Goal: Information Seeking & Learning: Check status

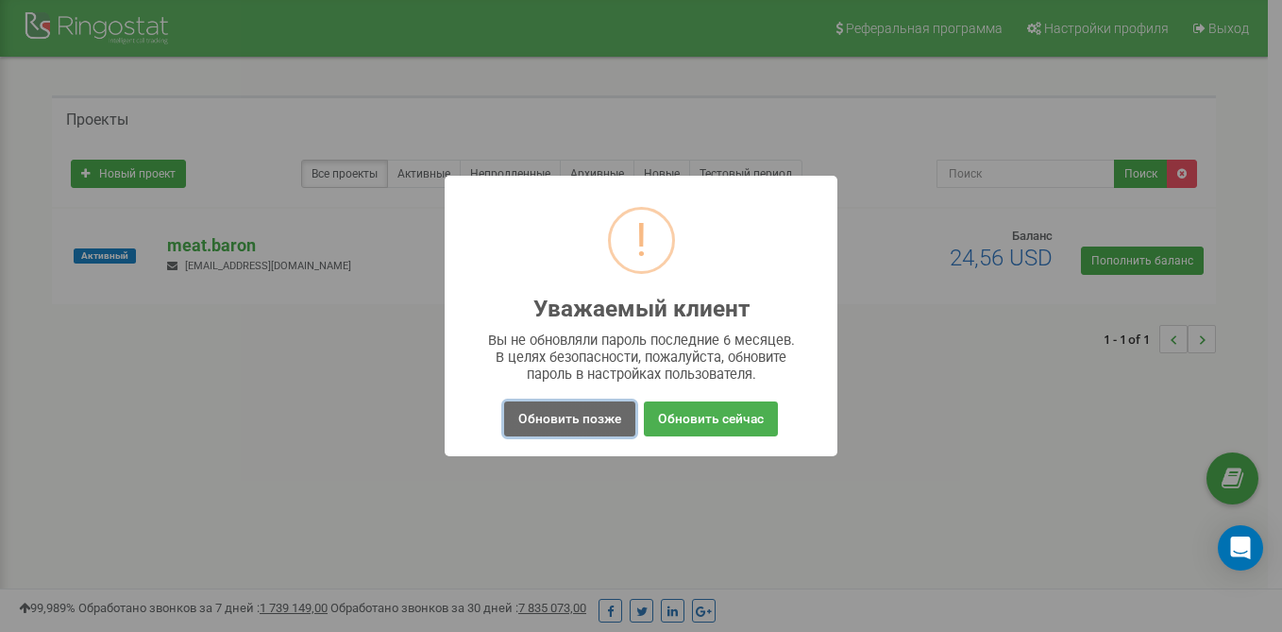
click at [555, 412] on button "Обновить позже" at bounding box center [569, 418] width 131 height 35
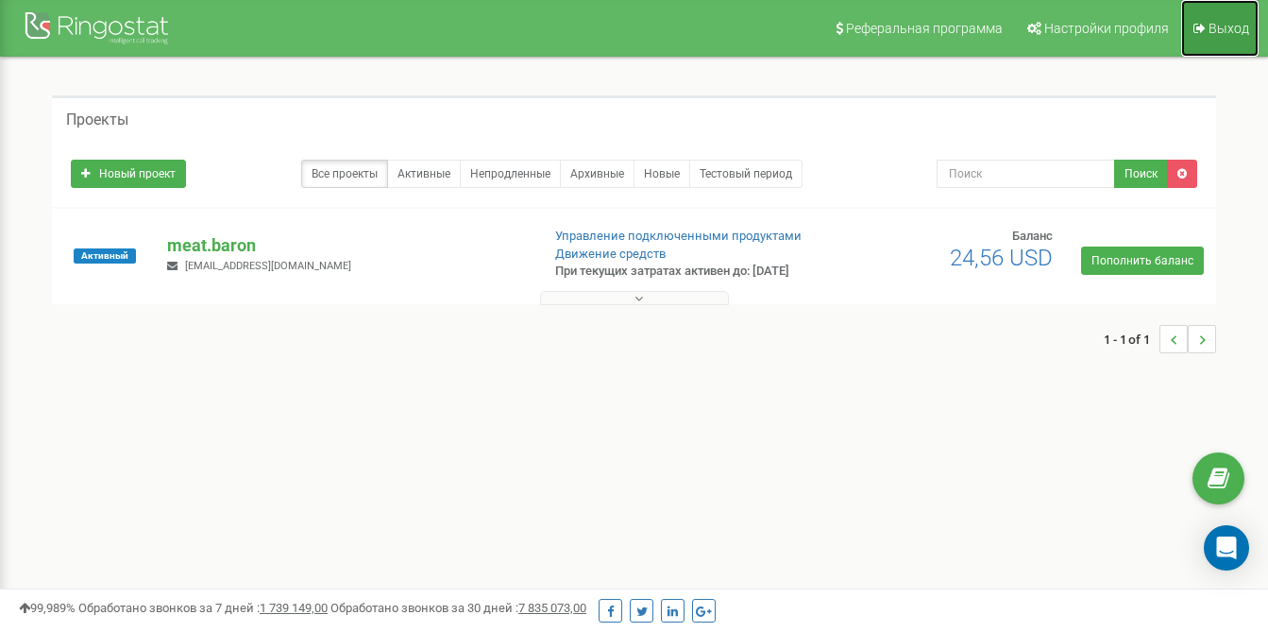
click at [1223, 30] on span "Выход" at bounding box center [1228, 28] width 41 height 15
click at [824, 31] on nav "Реферальная программа Настройки профиля Выход" at bounding box center [634, 28] width 1268 height 57
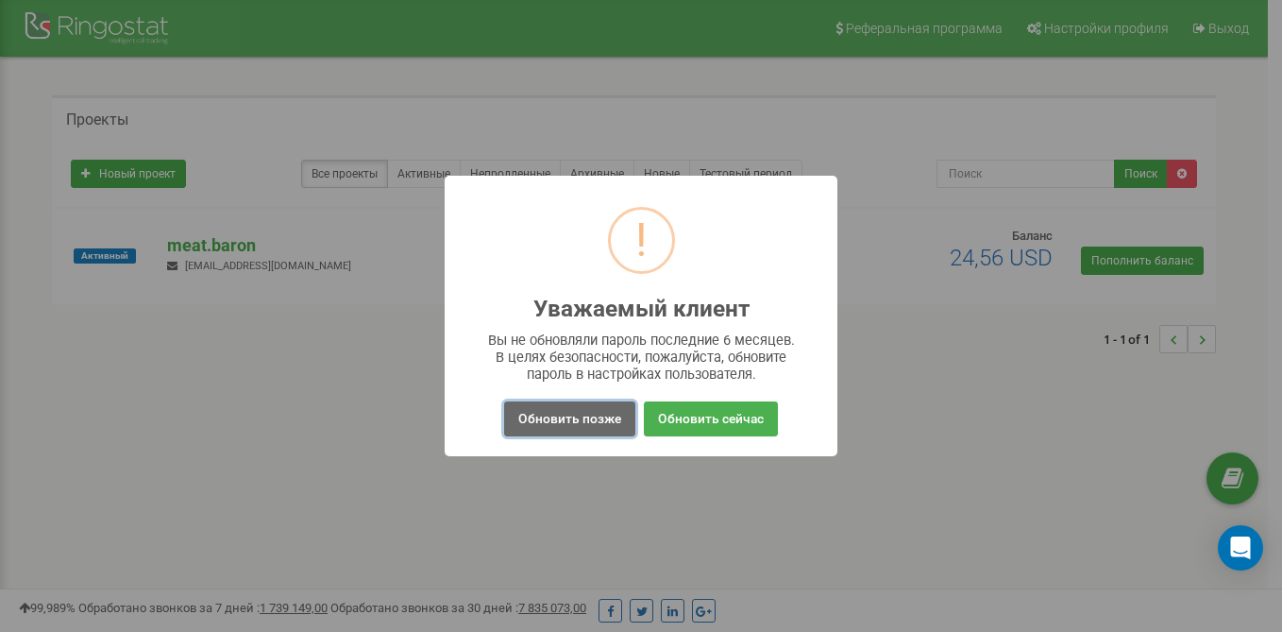
click at [566, 425] on button "Обновить позже" at bounding box center [569, 418] width 131 height 35
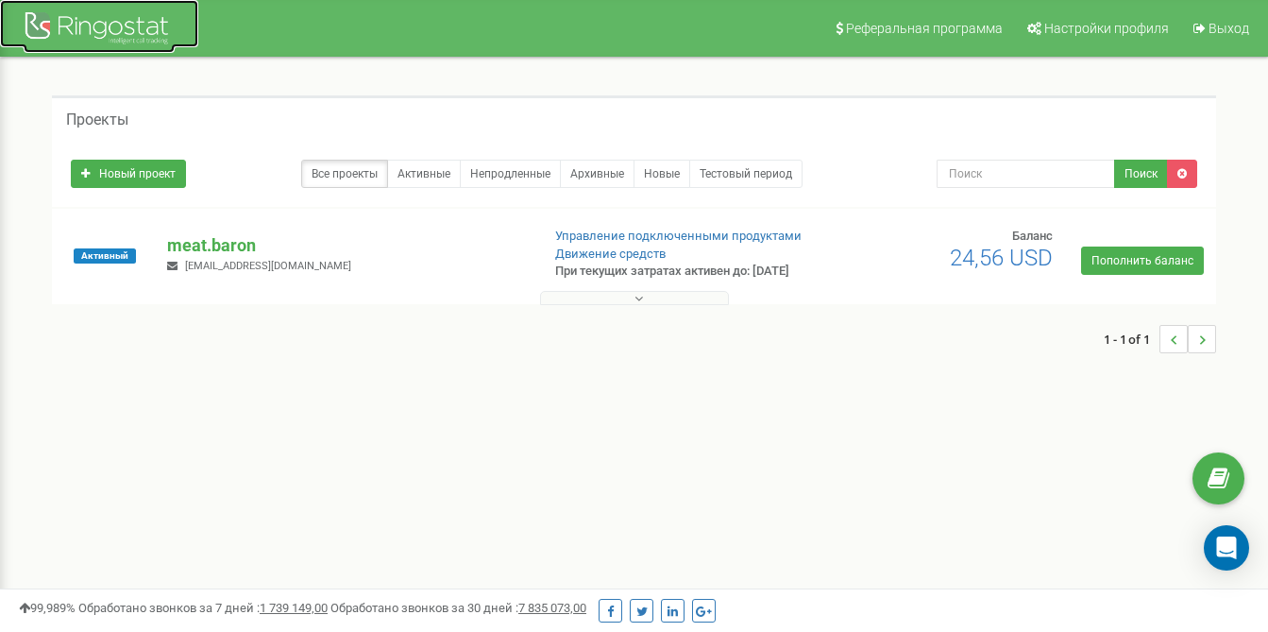
click at [116, 28] on div at bounding box center [99, 30] width 151 height 45
click at [361, 178] on link "Все проекты" at bounding box center [344, 174] width 87 height 28
click at [95, 26] on div at bounding box center [99, 30] width 151 height 45
click at [1169, 346] on li "..." at bounding box center [1173, 339] width 28 height 28
click at [340, 171] on link "Все проекты" at bounding box center [344, 174] width 87 height 28
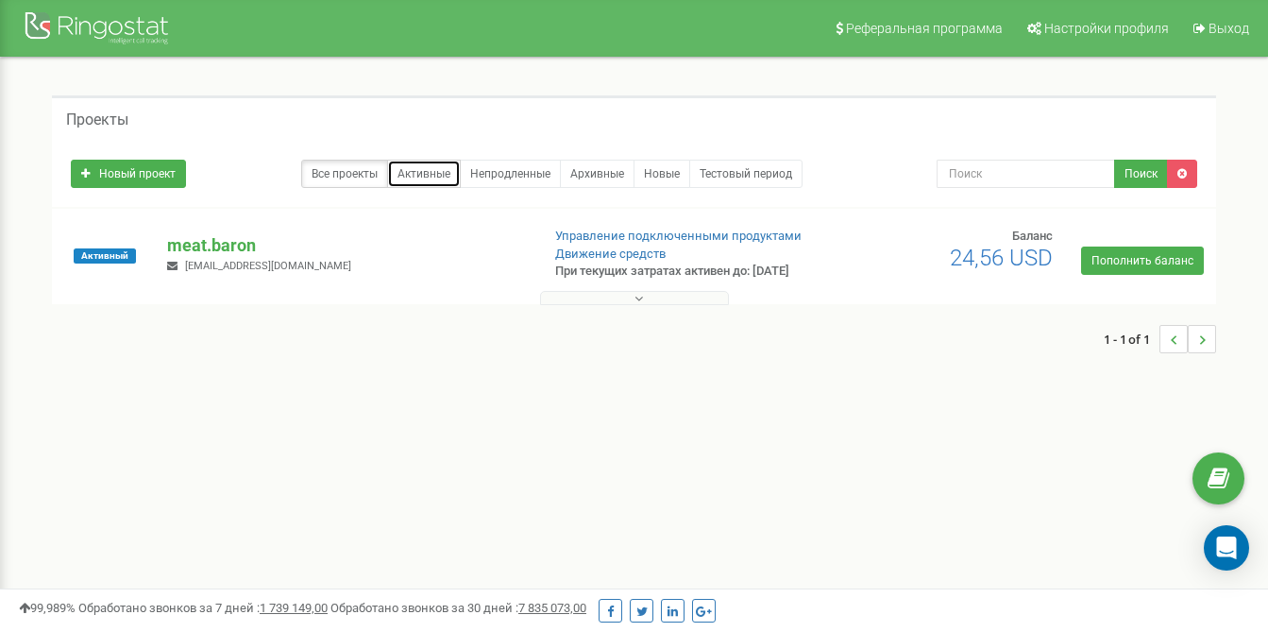
click at [410, 170] on link "Активные" at bounding box center [424, 174] width 74 height 28
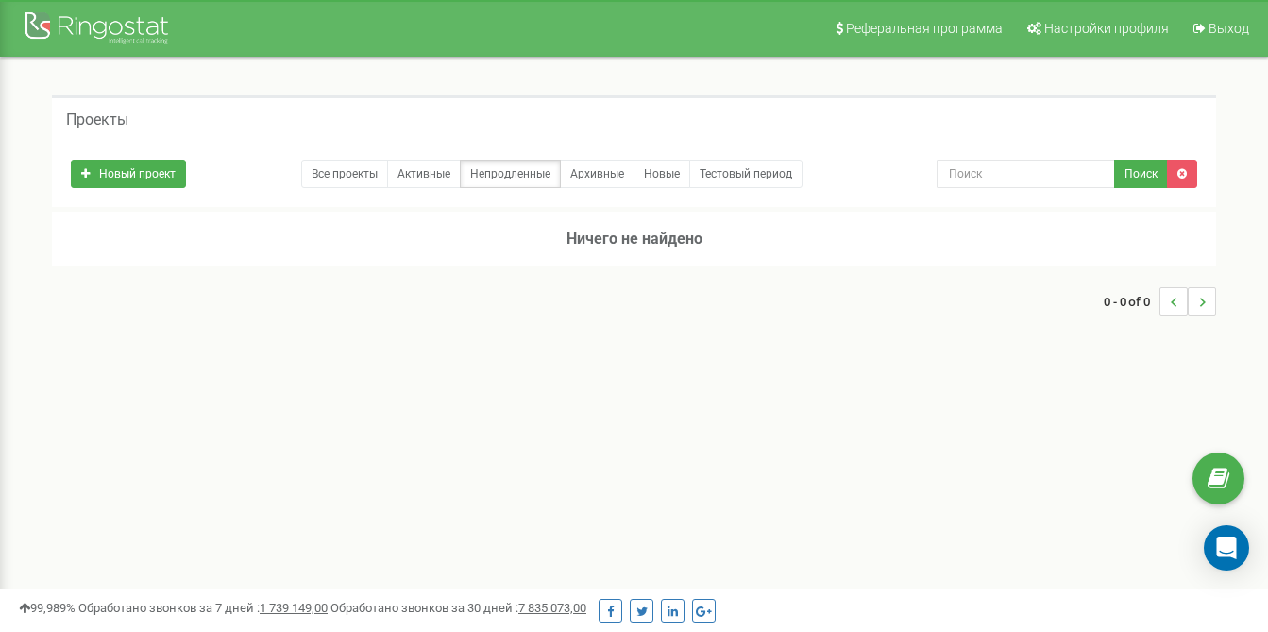
click at [123, 120] on h5 "Проекты" at bounding box center [97, 119] width 62 height 17
click at [1040, 22] on icon at bounding box center [1034, 28] width 14 height 13
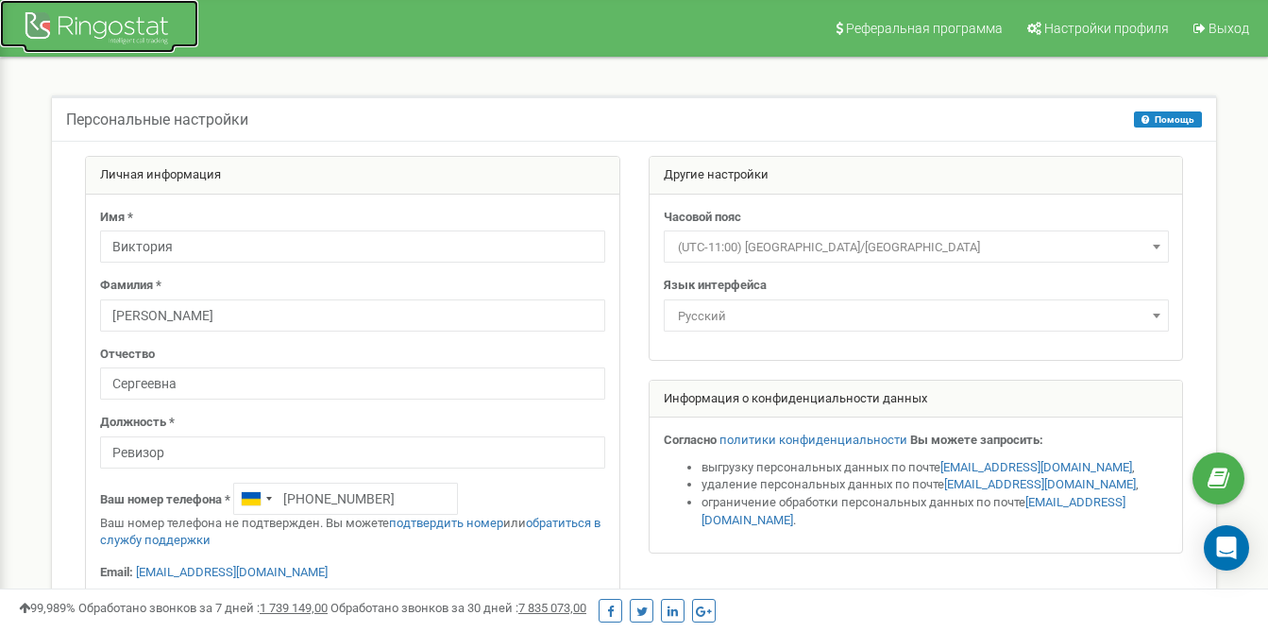
click at [139, 39] on div at bounding box center [99, 30] width 151 height 45
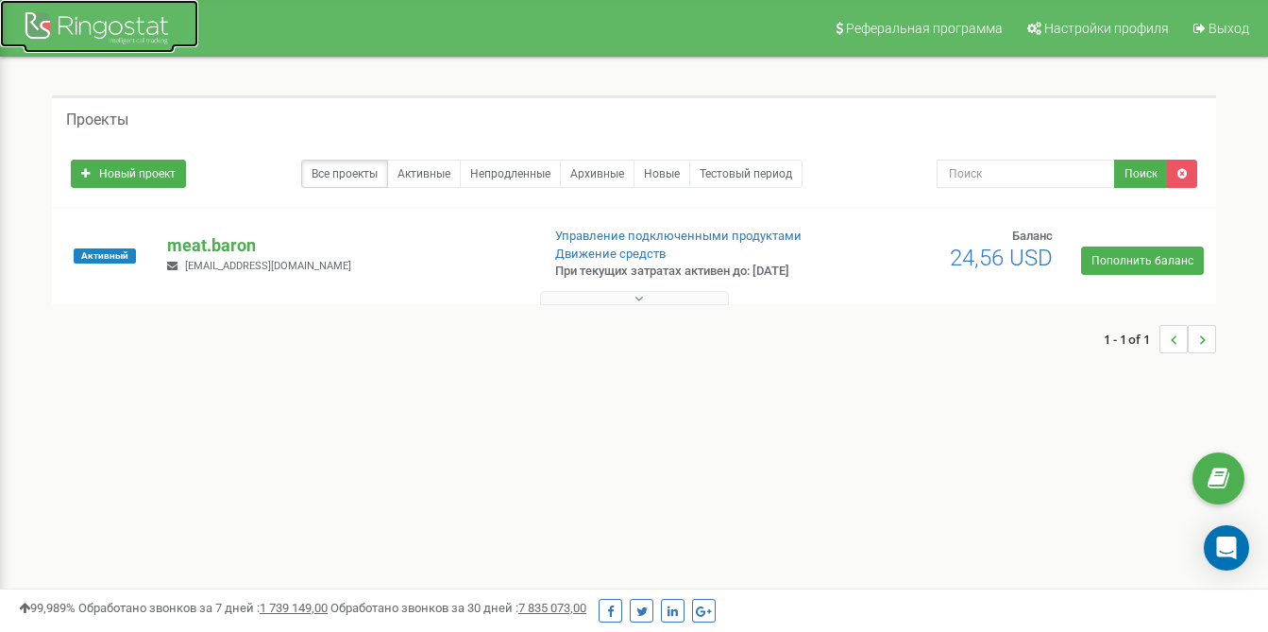
click at [90, 39] on div at bounding box center [99, 30] width 151 height 45
click at [252, 272] on span "[EMAIL_ADDRESS][DOMAIN_NAME]" at bounding box center [268, 266] width 166 height 12
click at [122, 258] on span "Активный" at bounding box center [105, 255] width 62 height 15
click at [95, 228] on div "Активный" at bounding box center [105, 256] width 96 height 57
click at [100, 258] on span "Активный" at bounding box center [105, 255] width 62 height 15
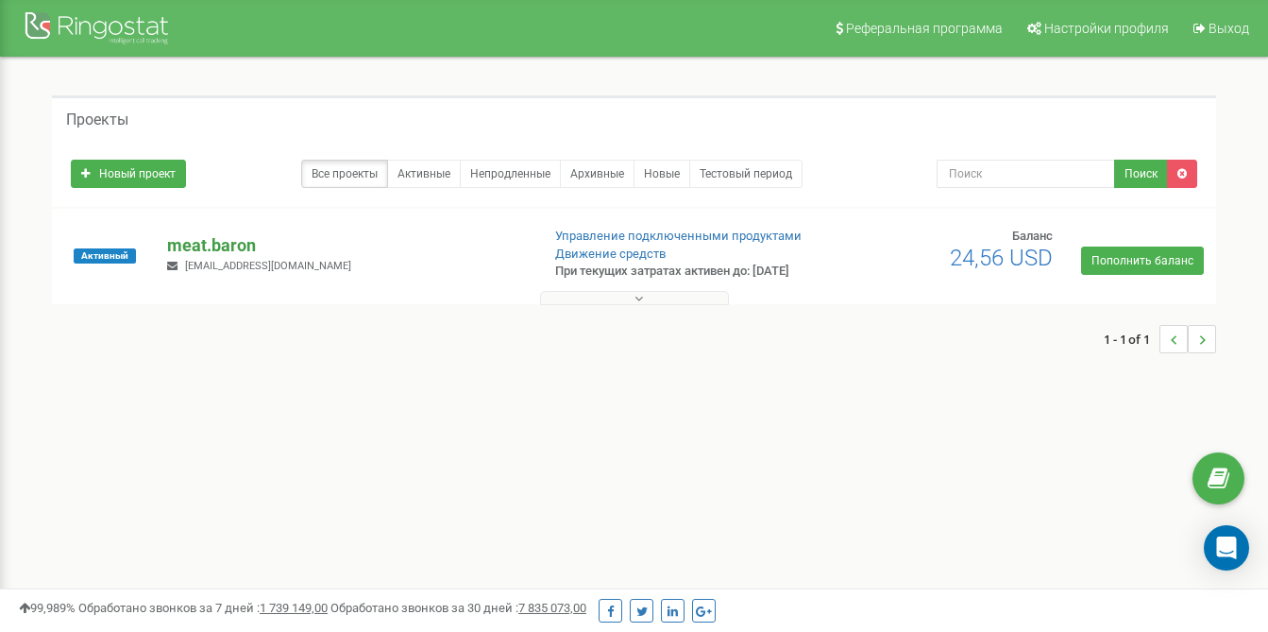
click at [247, 258] on p "meat.baron" at bounding box center [345, 245] width 357 height 25
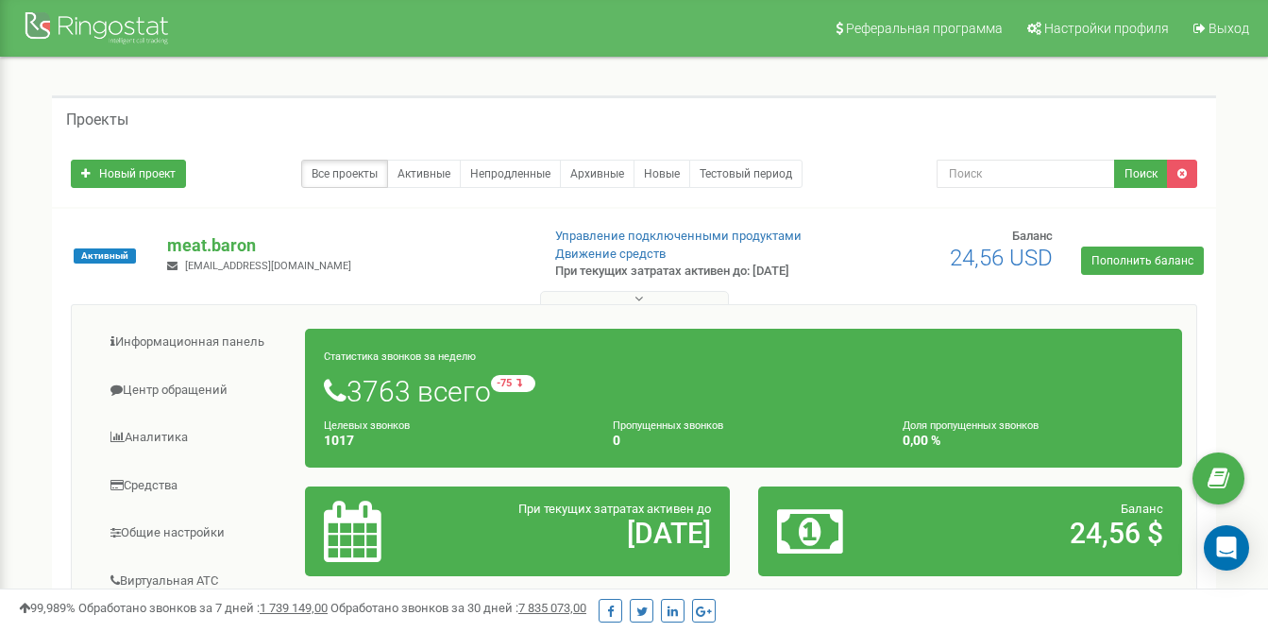
click at [1267, 388] on div "Реферальная программа Настройки профиля Выход Проекты Новый проект Все проекты …" at bounding box center [634, 566] width 1268 height 1133
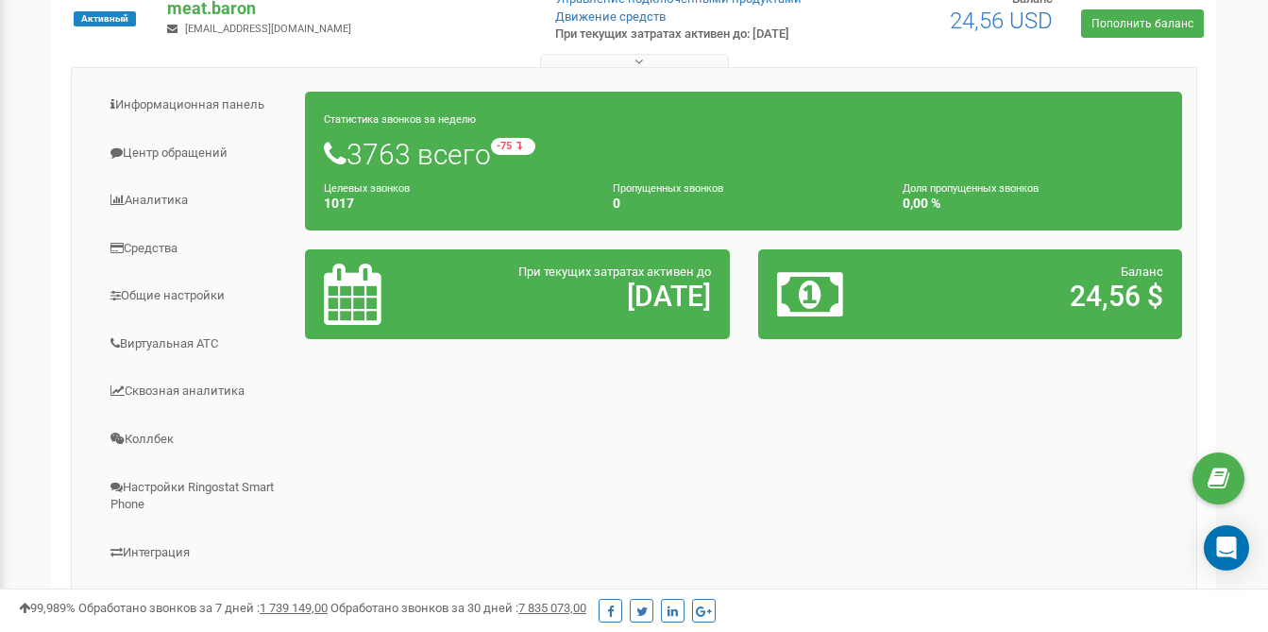
scroll to position [199, 0]
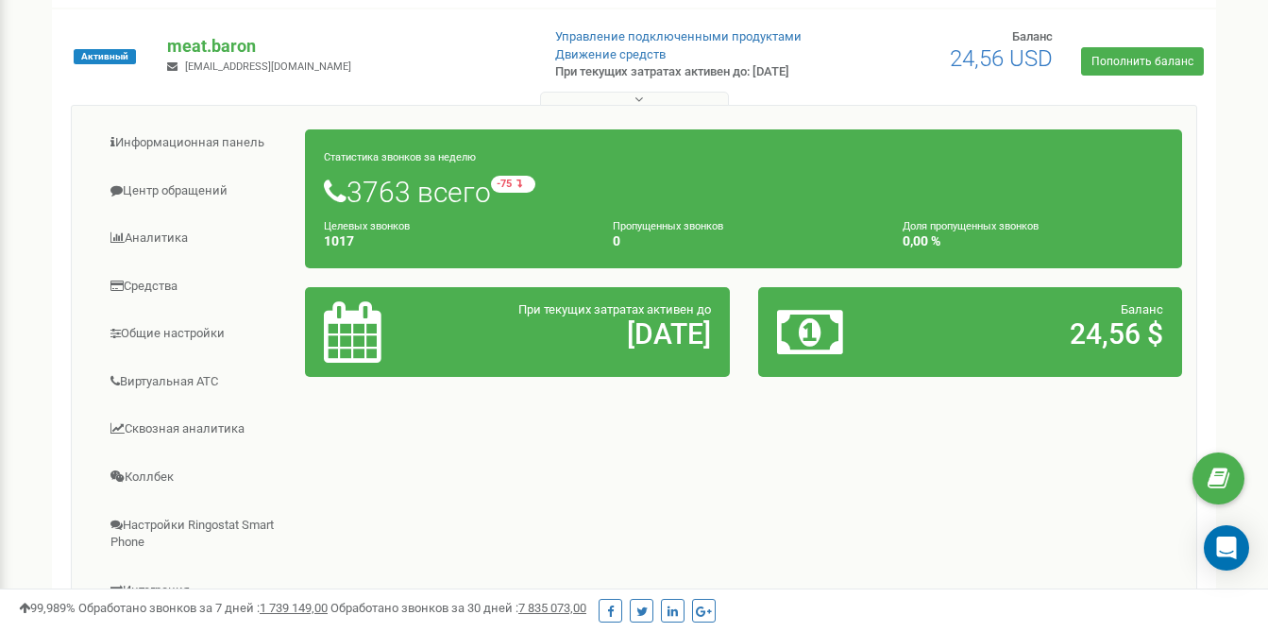
click at [170, 72] on icon at bounding box center [172, 66] width 10 height 10
click at [180, 49] on p "meat.baron" at bounding box center [345, 46] width 357 height 25
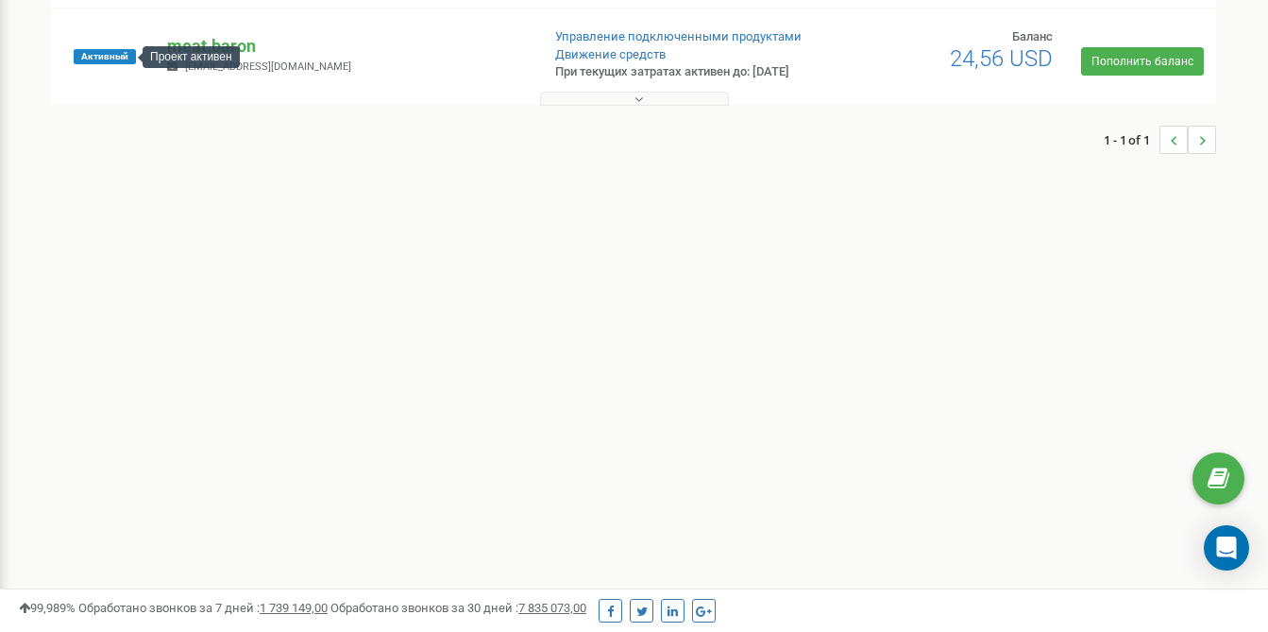
click at [117, 55] on span "Активный" at bounding box center [105, 56] width 62 height 15
click at [399, 59] on p "meat.baron" at bounding box center [345, 46] width 357 height 25
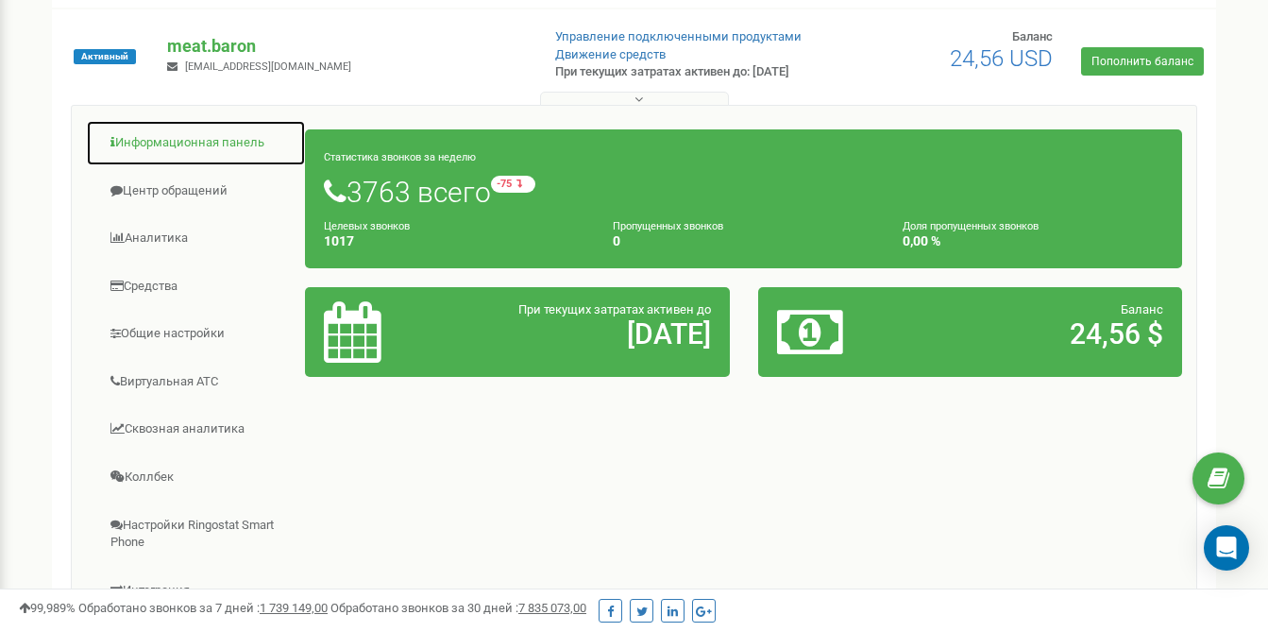
click at [209, 152] on link "Информационная панель" at bounding box center [196, 143] width 220 height 46
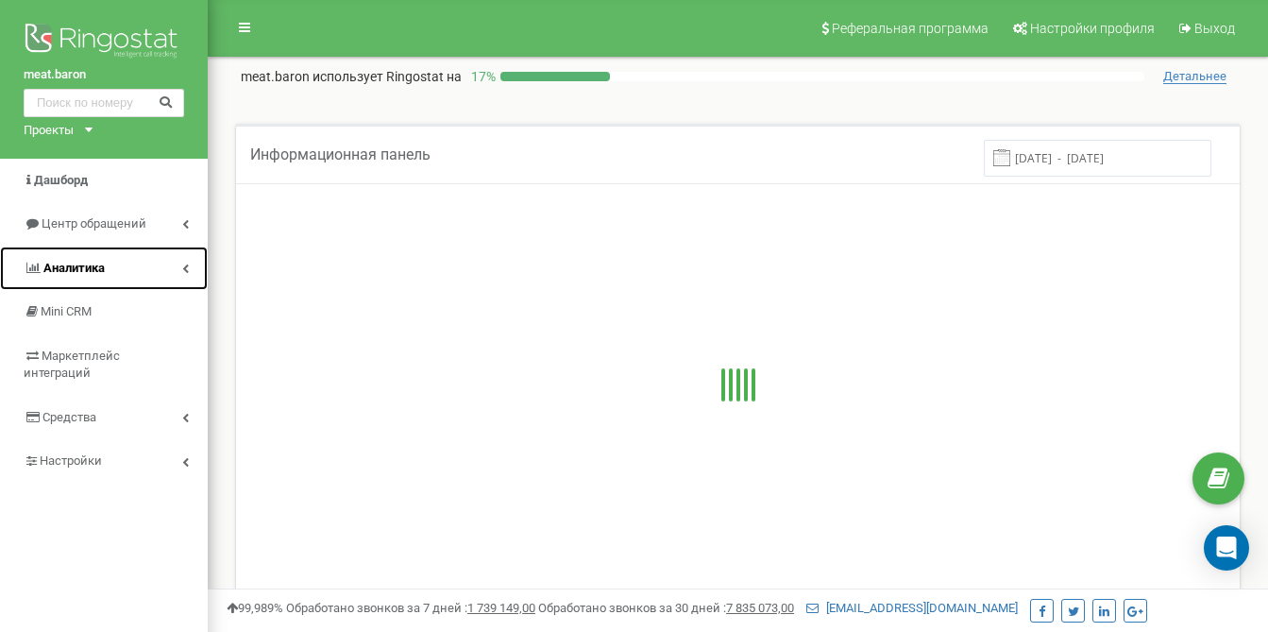
click at [59, 276] on span "Аналитика" at bounding box center [64, 269] width 81 height 18
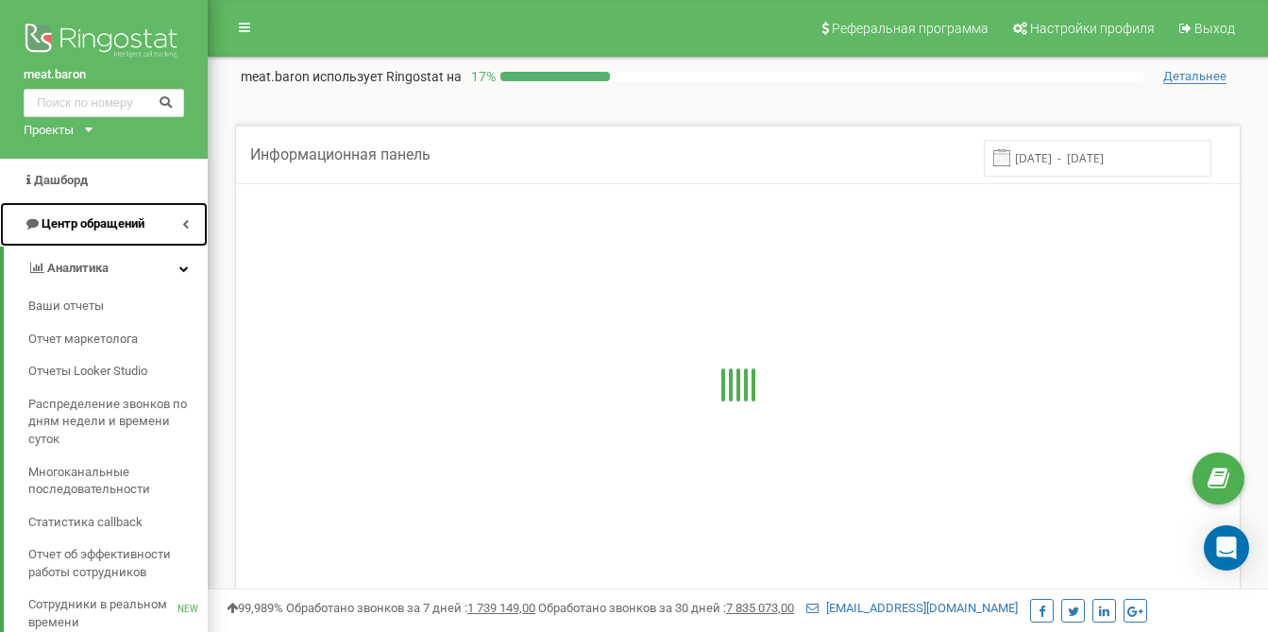
click at [66, 228] on span "Центр обращений" at bounding box center [93, 223] width 103 height 14
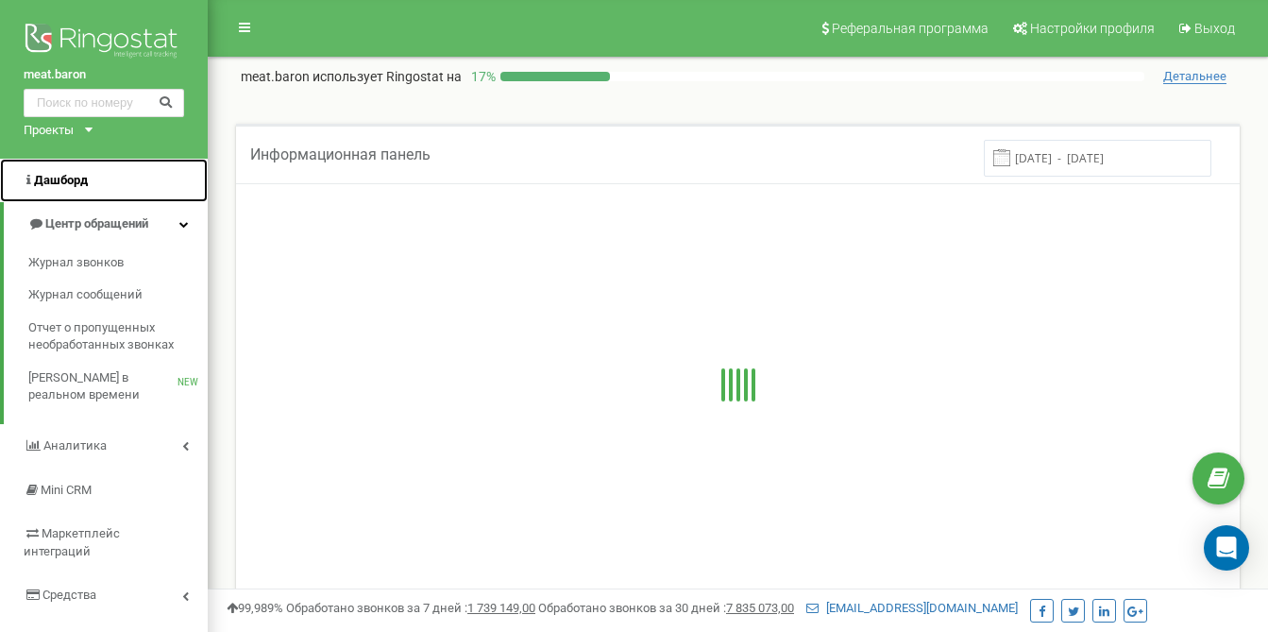
click at [66, 182] on span "Дашборд" at bounding box center [61, 180] width 54 height 14
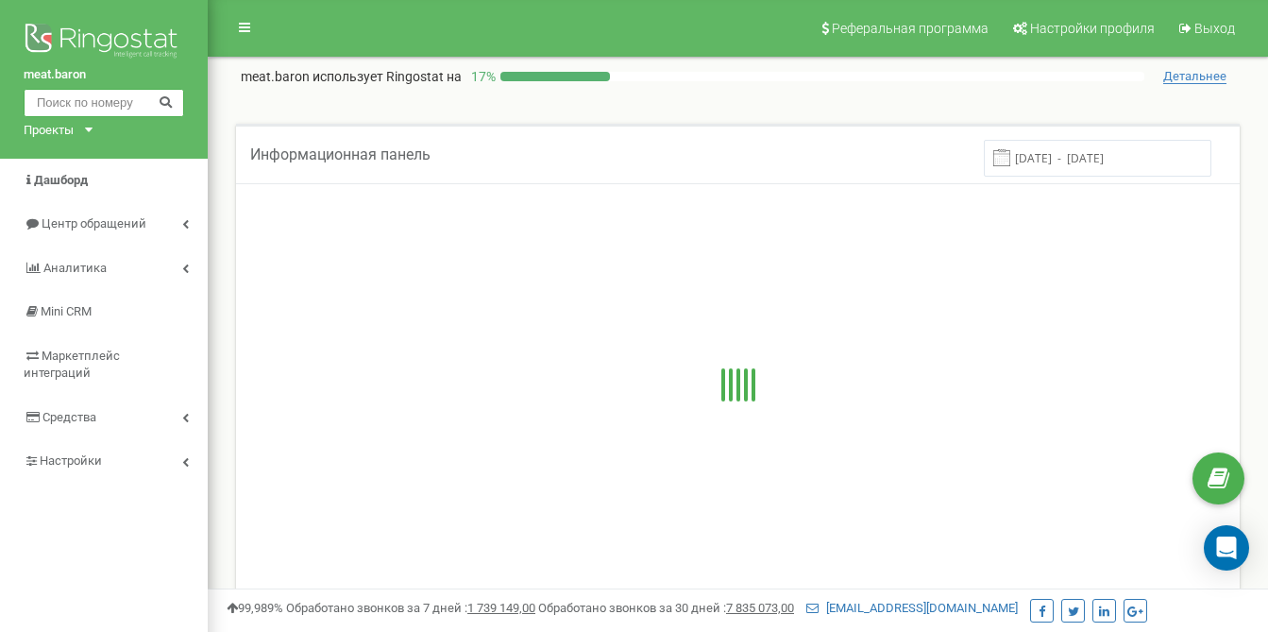
click at [97, 110] on input "text" at bounding box center [104, 103] width 160 height 28
click at [59, 127] on div "Проекты" at bounding box center [49, 131] width 50 height 18
click at [70, 98] on input "text" at bounding box center [104, 103] width 160 height 28
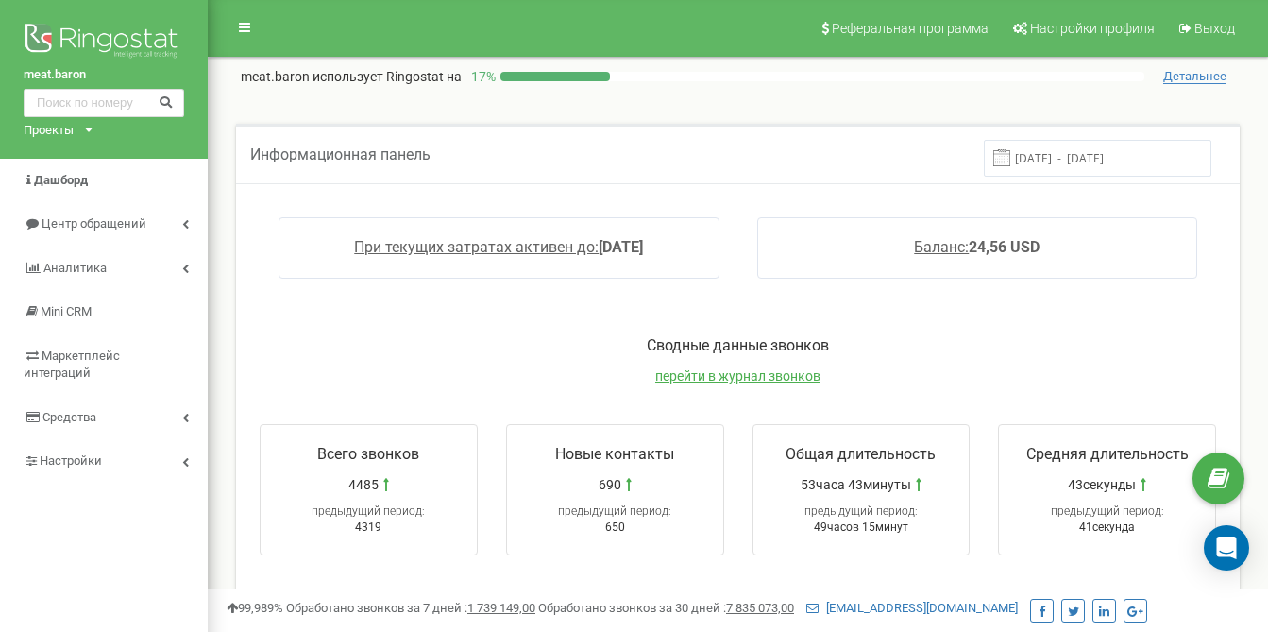
click at [71, 127] on div "Проекты" at bounding box center [49, 131] width 50 height 18
click at [76, 154] on link "meat.baron" at bounding box center [64, 151] width 59 height 9
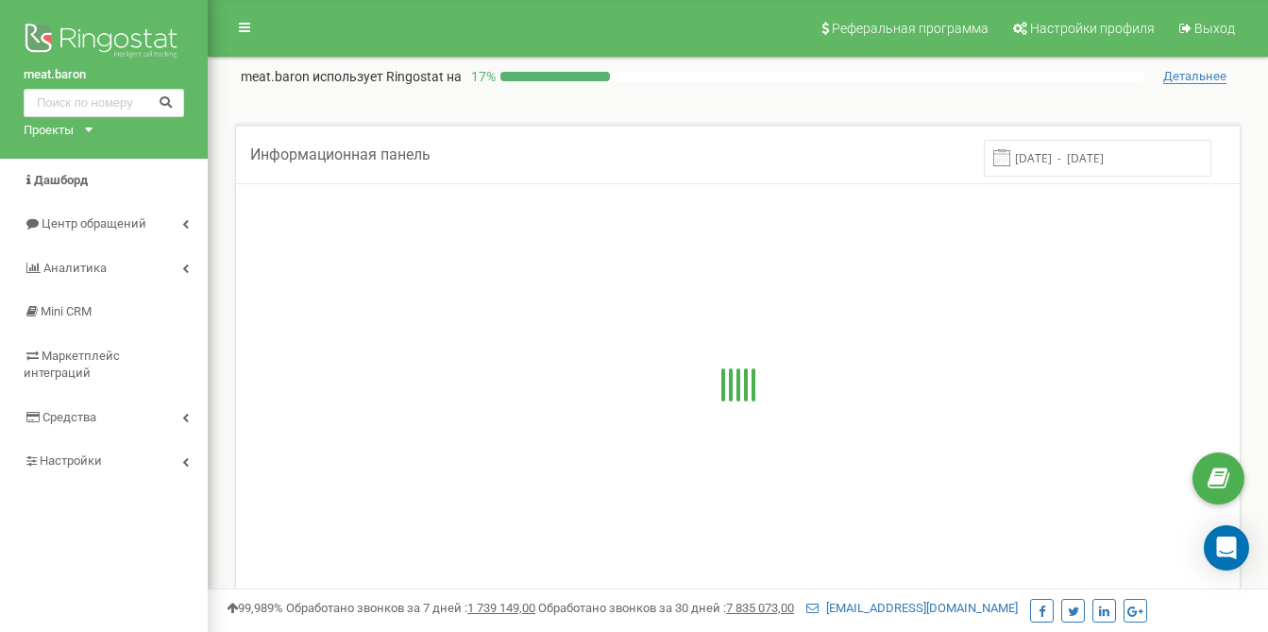
click at [87, 135] on div "meat.baron Проекты meat.baron" at bounding box center [104, 79] width 208 height 159
click at [79, 130] on div "Проекты meat.baron" at bounding box center [54, 131] width 61 height 18
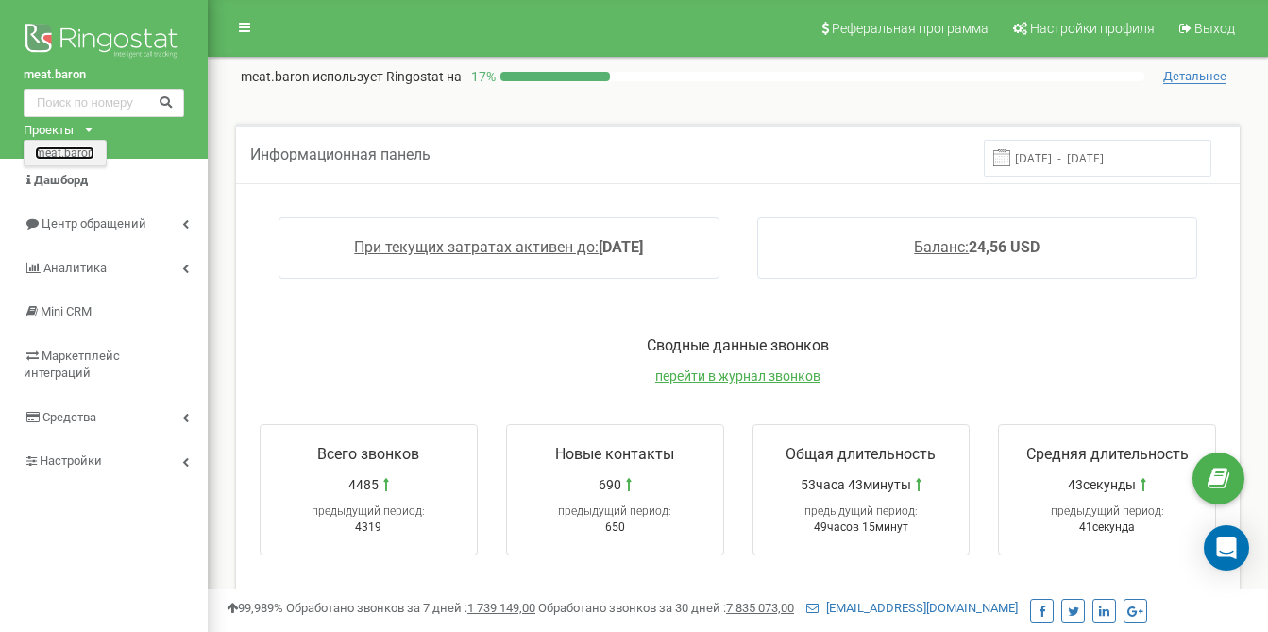
click at [71, 152] on link "meat.baron" at bounding box center [64, 151] width 59 height 9
click at [363, 152] on span "Информационная панель" at bounding box center [340, 154] width 180 height 18
click at [51, 257] on link "Аналитика" at bounding box center [104, 268] width 208 height 44
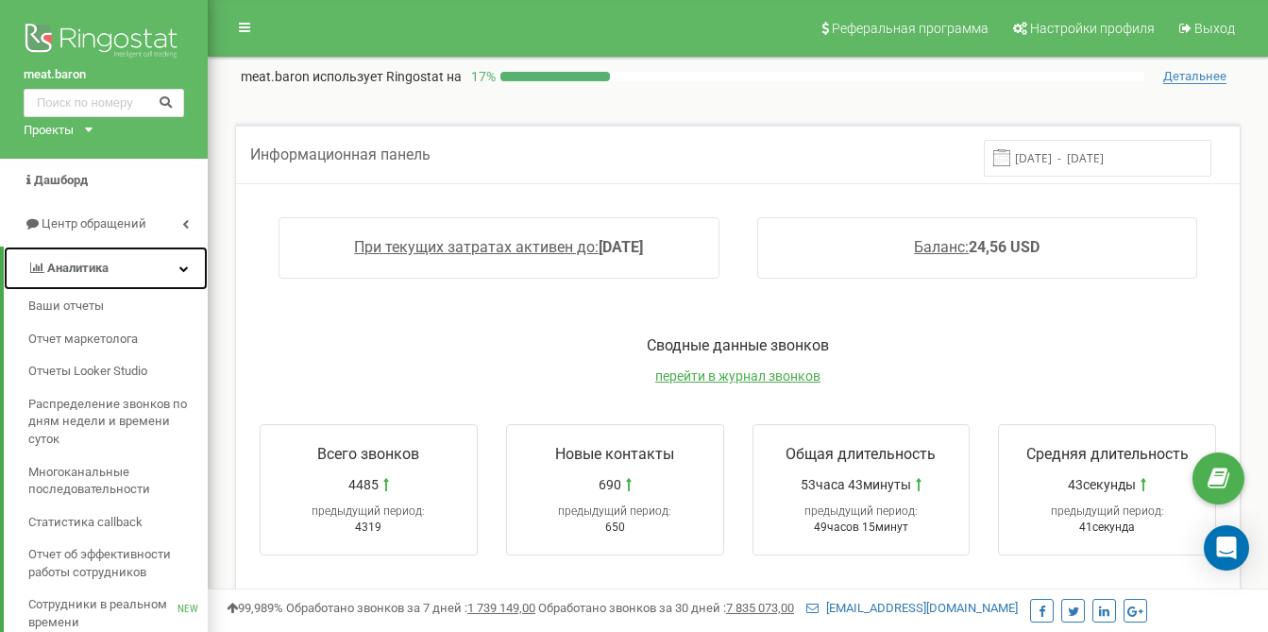
click at [52, 267] on span "Аналитика" at bounding box center [77, 268] width 61 height 14
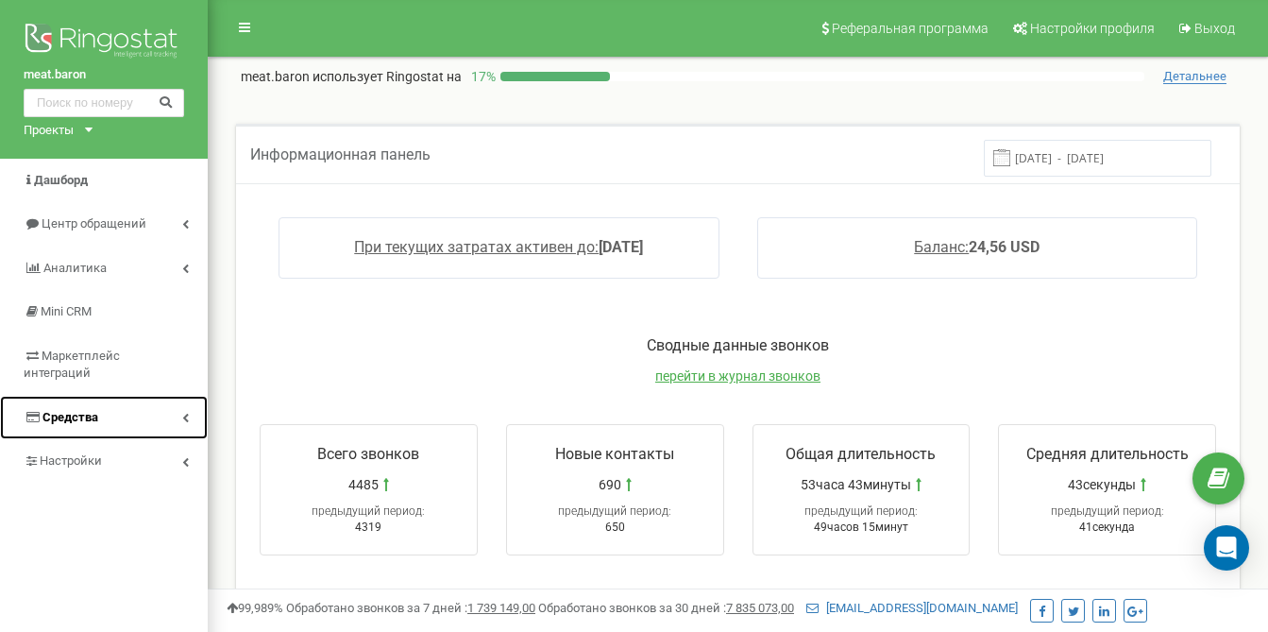
click at [46, 410] on span "Средства" at bounding box center [70, 417] width 56 height 14
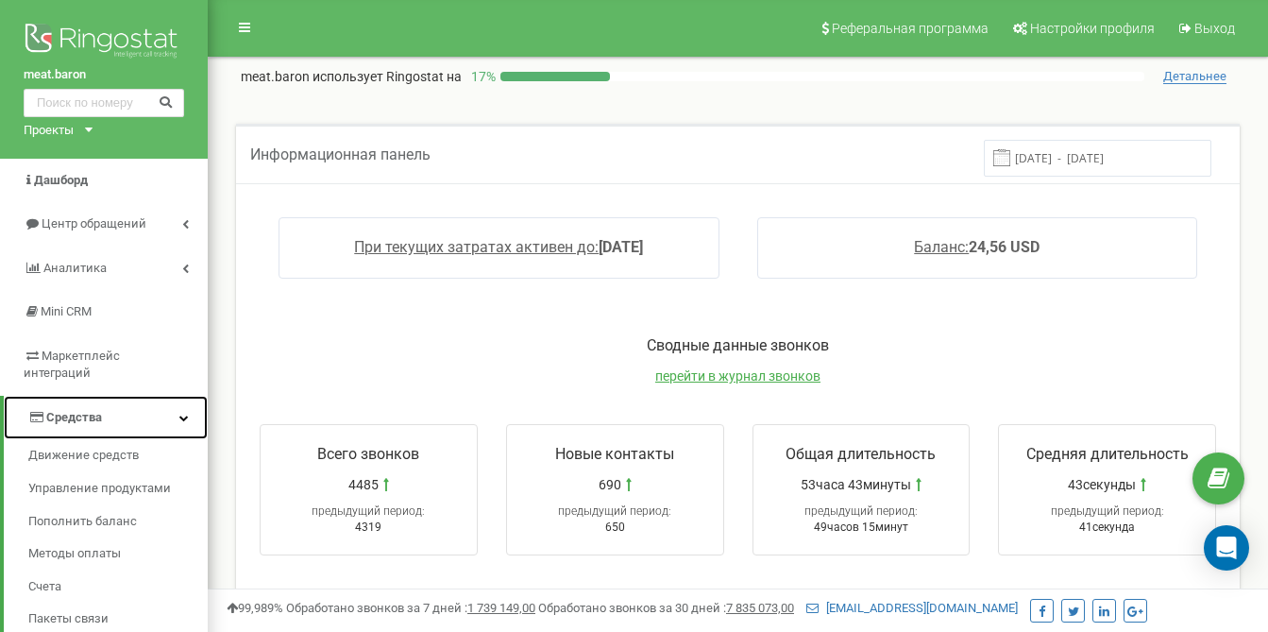
click at [46, 410] on span "Средства" at bounding box center [74, 417] width 56 height 14
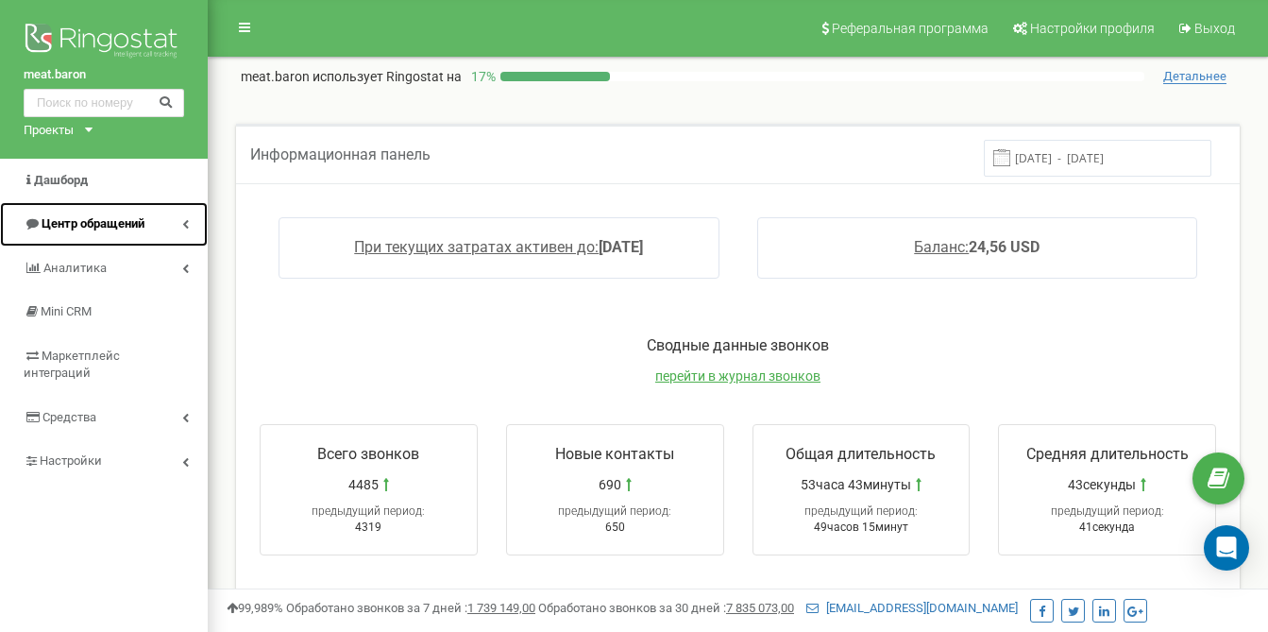
click at [84, 230] on span "Центр обращений" at bounding box center [93, 223] width 103 height 14
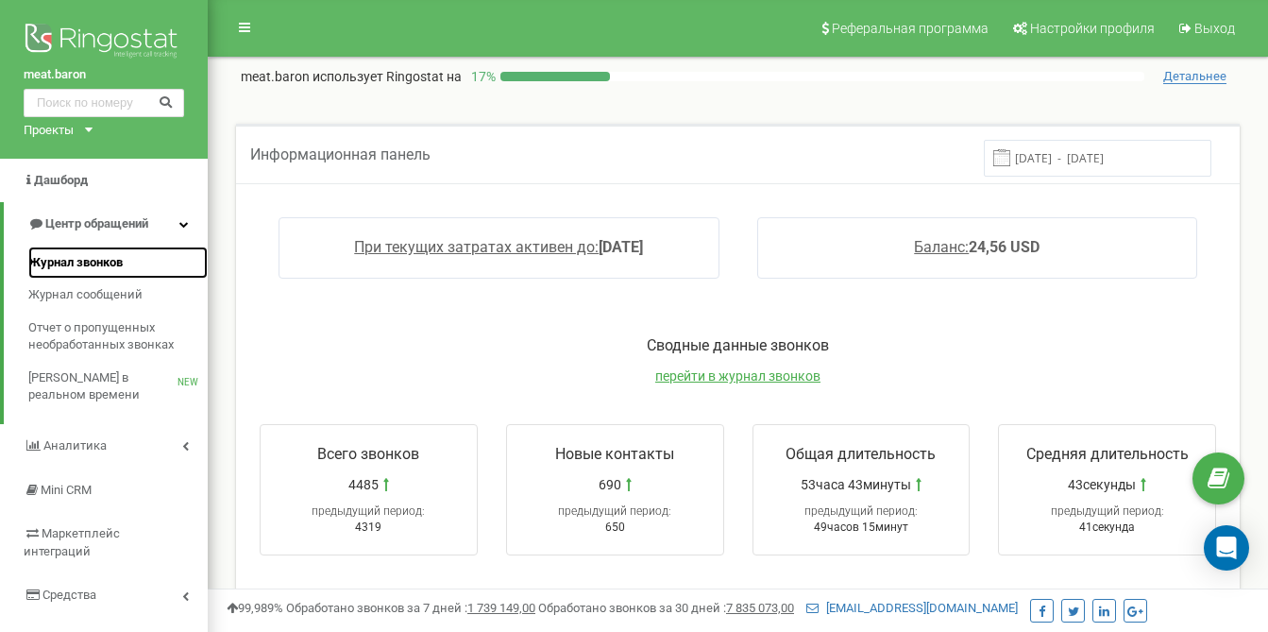
click at [84, 259] on span "Журнал звонков" at bounding box center [75, 263] width 94 height 18
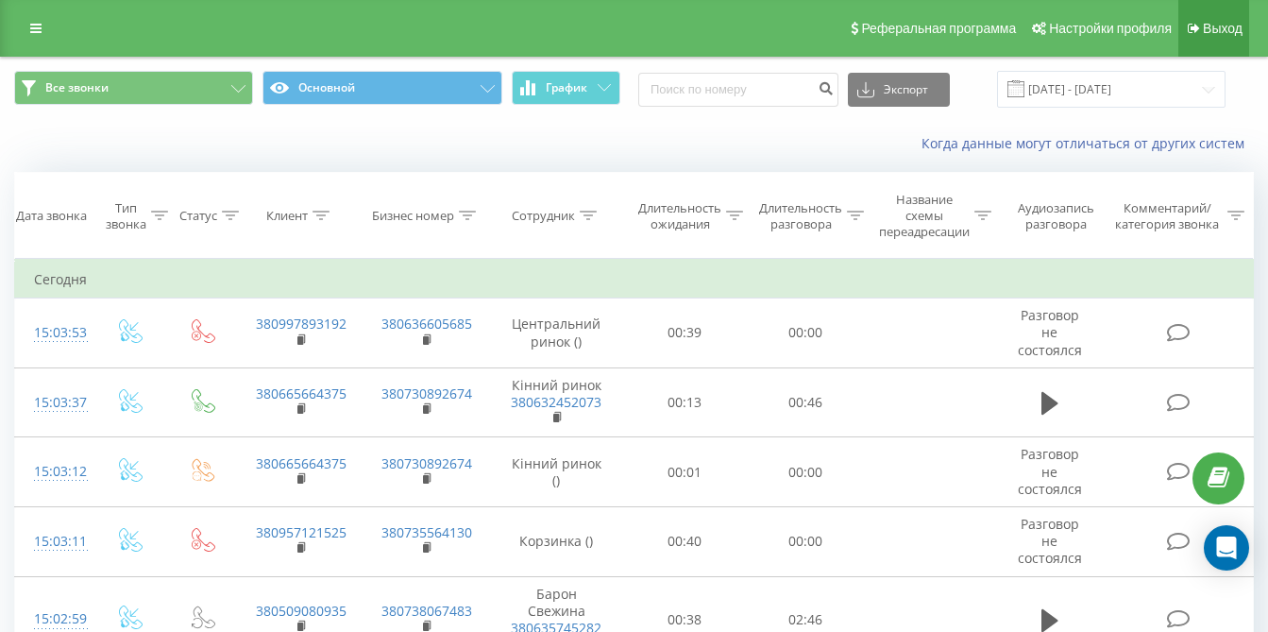
click at [1197, 26] on icon at bounding box center [1194, 28] width 12 height 13
